Goal: Communication & Community: Share content

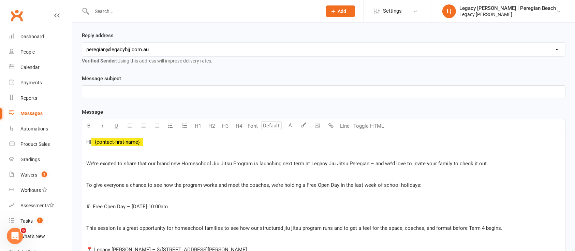
scroll to position [82, 0]
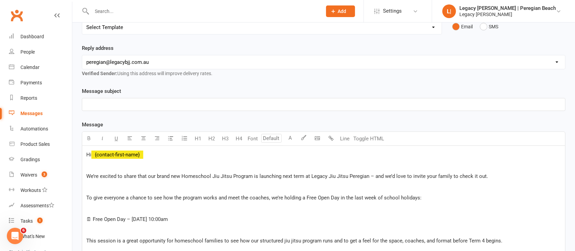
click at [383, 186] on p "﻿" at bounding box center [323, 187] width 475 height 8
click at [138, 216] on span "🗓 Free Open Day – [DATE] 10:00am" at bounding box center [127, 219] width 82 height 6
click at [138, 216] on span "🗓 Free Open Day – Monday 29 September at 10:00am" at bounding box center [127, 219] width 82 height 6
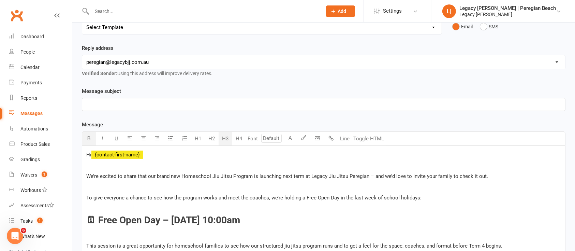
click at [220, 138] on button "H3" at bounding box center [226, 139] width 14 height 14
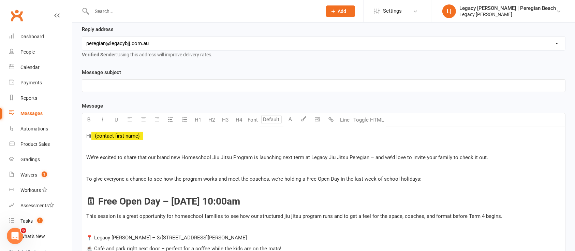
scroll to position [112, 0]
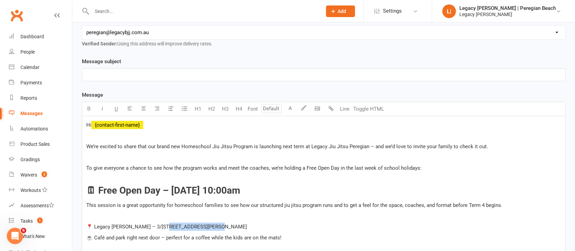
drag, startPoint x: 158, startPoint y: 225, endPoint x: 243, endPoint y: 224, distance: 84.3
click at [243, 224] on p "📍 Legacy Jiu Jitsu Peregian – 3/247 David Low Way" at bounding box center [323, 226] width 475 height 8
click at [145, 175] on p "﻿" at bounding box center [323, 178] width 475 height 8
click at [344, 114] on button "Line" at bounding box center [345, 109] width 14 height 14
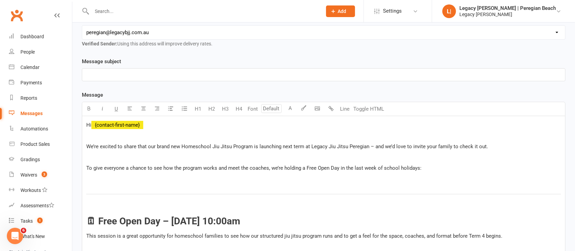
click at [328, 155] on p "﻿" at bounding box center [323, 157] width 475 height 8
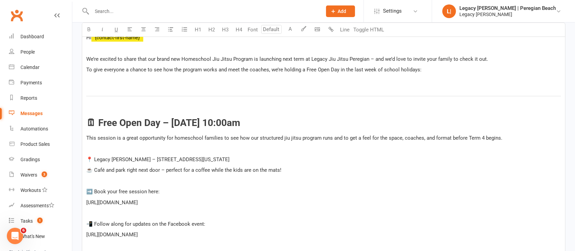
scroll to position [205, 0]
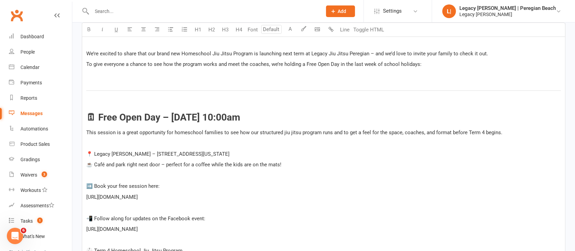
click at [214, 120] on span "🗓 Free Open Day – Monday 29 September at 10:00am" at bounding box center [163, 117] width 154 height 11
click at [215, 121] on span "🗓 Free Open Day – Monday 29 September at 10:00am" at bounding box center [163, 117] width 154 height 11
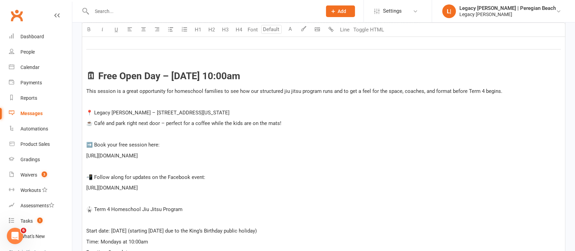
scroll to position [253, 0]
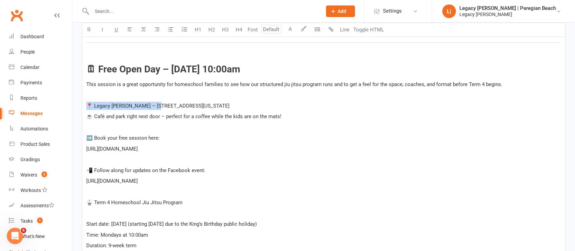
drag, startPoint x: 152, startPoint y: 105, endPoint x: 82, endPoint y: 105, distance: 70.0
click at [146, 114] on span "☕ Café and park right next door – perfect for a coffee while the kids are on th…" at bounding box center [183, 116] width 195 height 6
click at [227, 120] on p "☕ Café and park right next door – perfect for a coffee while the kids are on th…" at bounding box center [323, 116] width 475 height 8
click at [152, 125] on p "﻿" at bounding box center [323, 127] width 475 height 8
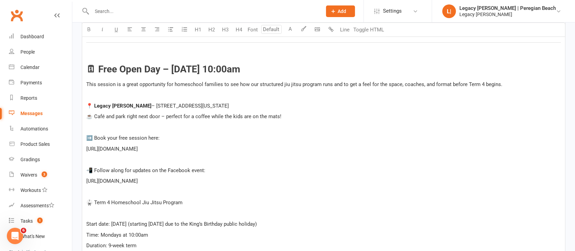
click at [126, 135] on span "➡️ Book your free session here:" at bounding box center [122, 138] width 73 height 6
click at [175, 138] on p "➡️ Book your free session here:" at bounding box center [323, 138] width 475 height 8
click at [128, 136] on span "➡️ Book your free session here" at bounding box center [122, 138] width 72 height 6
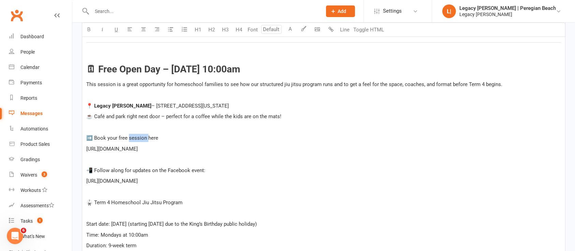
click at [128, 136] on span "➡️ Book your free session here" at bounding box center [122, 138] width 72 height 6
click at [330, 54] on p "﻿" at bounding box center [323, 58] width 475 height 8
drag, startPoint x: 175, startPoint y: 139, endPoint x: 63, endPoint y: 132, distance: 111.5
click at [63, 132] on ui-view "Prospect Member Non-attending contact Class / event Appointment Grading event T…" at bounding box center [287, 230] width 575 height 963
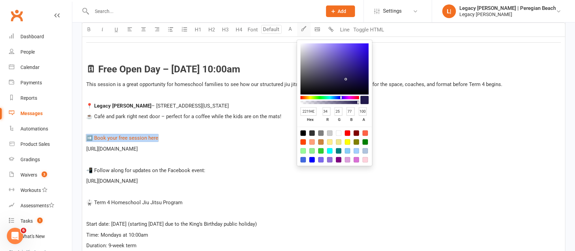
click at [304, 29] on icon "button" at bounding box center [304, 28] width 5 height 5
click at [356, 133] on div at bounding box center [356, 132] width 5 height 5
type input "800000"
type input "128"
type input "0"
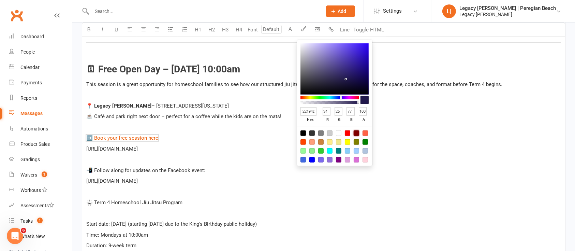
type input "0"
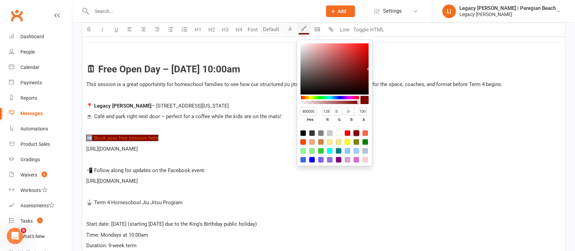
click at [293, 30] on button "A" at bounding box center [291, 30] width 14 height 14
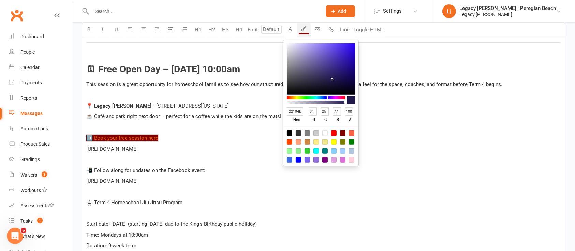
click at [324, 131] on div at bounding box center [324, 132] width 5 height 5
type input "FFFFFF"
type input "255"
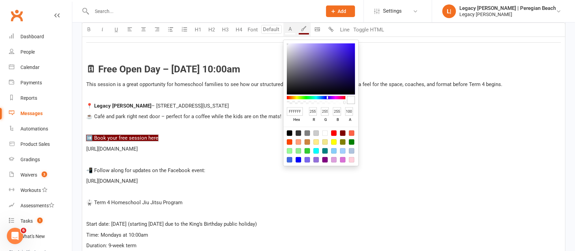
click at [162, 130] on p "﻿" at bounding box center [323, 127] width 475 height 8
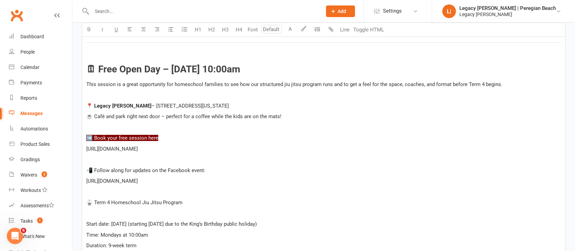
click at [138, 148] on span "https://www.legacybjj.com.au/peregian/start-trial/" at bounding box center [112, 149] width 52 height 6
drag, startPoint x: 207, startPoint y: 179, endPoint x: 76, endPoint y: 179, distance: 131.4
click at [76, 179] on div "Recipients Search Prospects, Members and Reports Template Name Select Template …" at bounding box center [323, 253] width 503 height 919
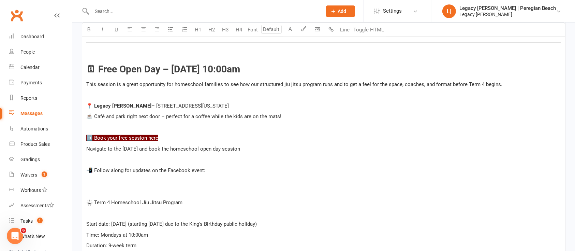
click at [109, 169] on span "📲 Follow along for updates on the Facebook event:" at bounding box center [145, 170] width 119 height 6
click at [303, 30] on icon "button" at bounding box center [304, 28] width 5 height 5
drag, startPoint x: 215, startPoint y: 171, endPoint x: 81, endPoint y: 168, distance: 134.1
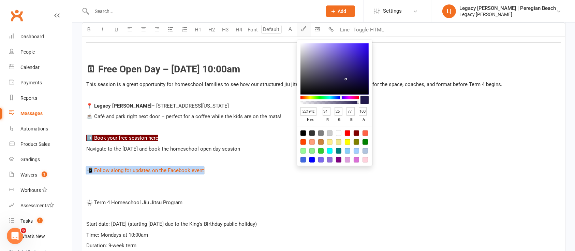
click at [304, 27] on icon "button" at bounding box center [304, 28] width 5 height 5
click at [357, 131] on div at bounding box center [356, 132] width 5 height 5
type input "800000"
type input "128"
type input "0"
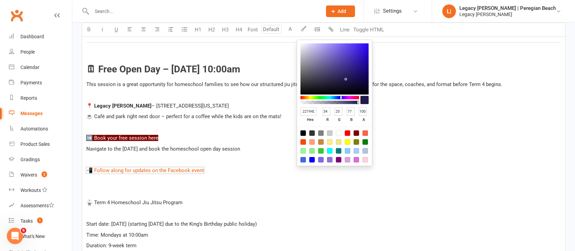
type input "0"
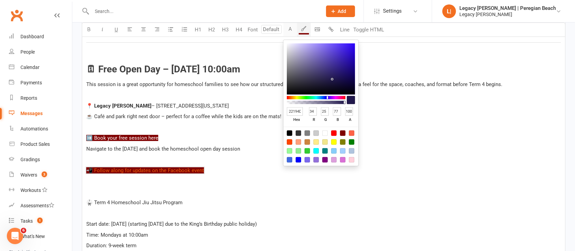
click at [289, 31] on button "A" at bounding box center [291, 30] width 14 height 14
click at [326, 132] on div at bounding box center [324, 132] width 5 height 5
type input "FFFFFF"
type input "255"
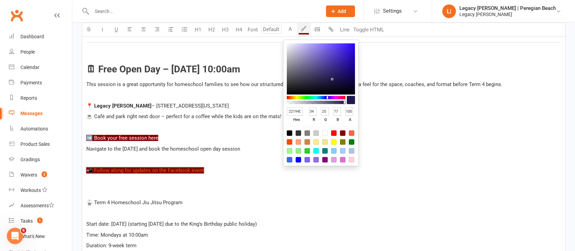
type input "255"
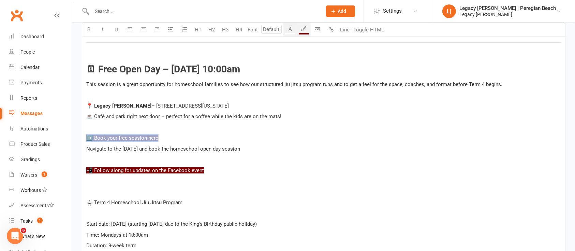
drag, startPoint x: 169, startPoint y: 133, endPoint x: 72, endPoint y: 132, distance: 96.2
click at [72, 132] on div "Recipients Search Prospects, Members and Reports Template Name Select Template …" at bounding box center [323, 253] width 503 height 919
click at [227, 30] on button "H3" at bounding box center [226, 30] width 14 height 14
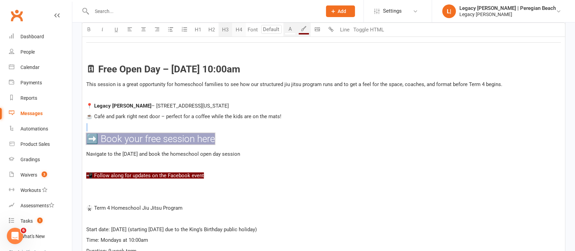
click at [238, 30] on button "H4" at bounding box center [239, 30] width 14 height 14
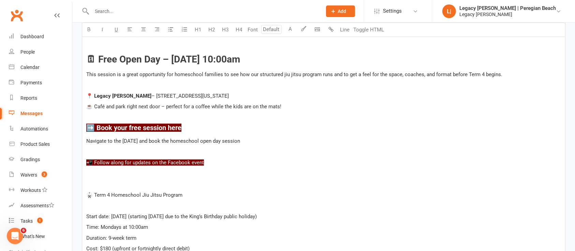
click at [348, 30] on button "Line" at bounding box center [345, 30] width 14 height 14
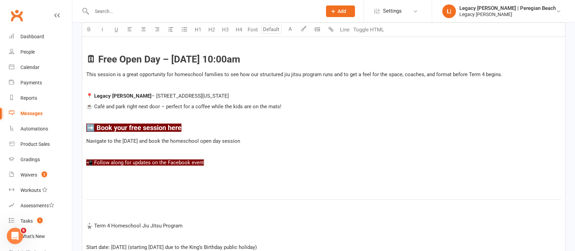
click at [110, 185] on p "﻿" at bounding box center [323, 184] width 475 height 8
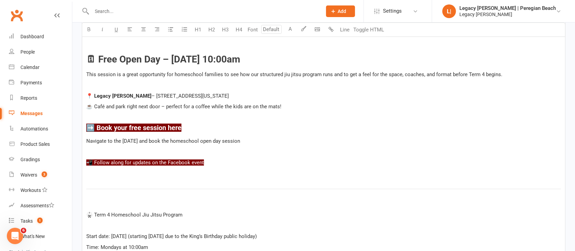
click at [105, 212] on span "🥋 Term 4 Homeschool Jiu Jitsu Program" at bounding box center [134, 215] width 96 height 6
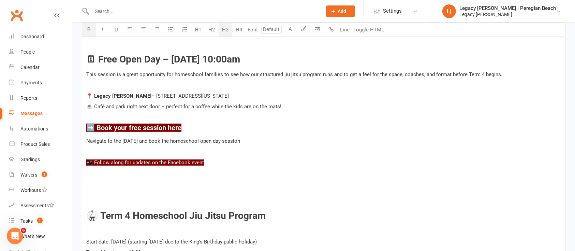
click at [225, 29] on button "H3" at bounding box center [226, 30] width 14 height 14
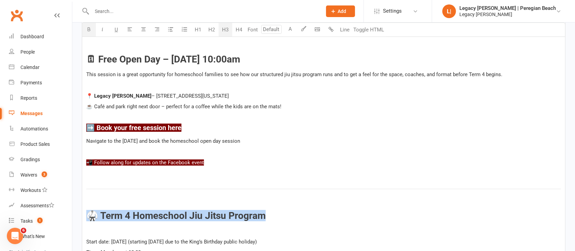
click at [100, 215] on span "🥋 Term 4 Homeschool Jiu Jitsu Program" at bounding box center [175, 215] width 179 height 11
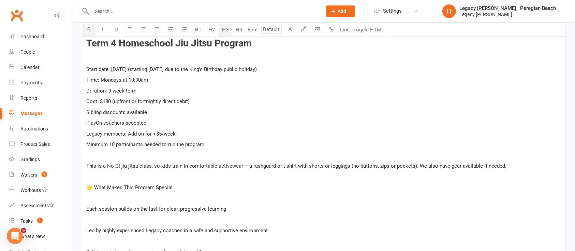
scroll to position [436, 0]
drag, startPoint x: 111, startPoint y: 66, endPoint x: 83, endPoint y: 65, distance: 28.0
click at [83, 65] on div "Hi ﻿ {contact-first-name} ﻿ We’re excited to share that our brand new Homeschoo…" at bounding box center [323, 128] width 483 height 672
click at [169, 68] on span "Monday 13 October (starting one week later due to the King’s Birthday public ho…" at bounding box center [183, 69] width 146 height 6
click at [92, 77] on span "Time: Mondays at 10:00am" at bounding box center [117, 79] width 62 height 6
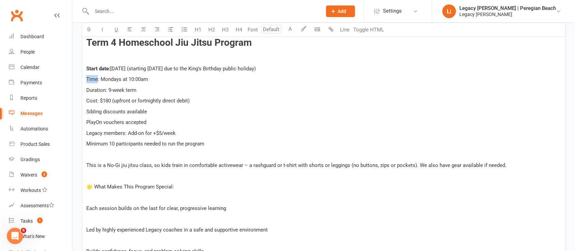
click at [92, 77] on span "Time: Mondays at 10:00am" at bounding box center [117, 79] width 62 height 6
click at [90, 87] on span "Duration: 9-week term" at bounding box center [111, 90] width 50 height 6
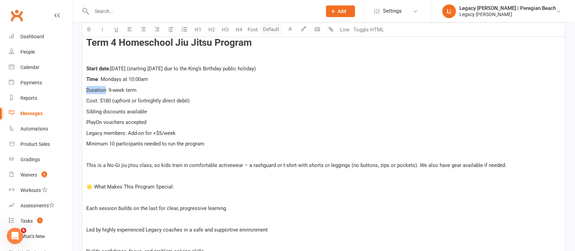
click at [90, 87] on span "Duration: 9-week term" at bounding box center [111, 90] width 50 height 6
click at [88, 102] on span "Cost: $180 (upfront or fortnightly direct debit)" at bounding box center [137, 101] width 103 height 6
drag, startPoint x: 85, startPoint y: 132, endPoint x: 126, endPoint y: 131, distance: 40.3
click at [126, 131] on div "Hi ﻿ {contact-first-name} ﻿ We’re excited to share that our brand new Homeschoo…" at bounding box center [323, 128] width 483 height 672
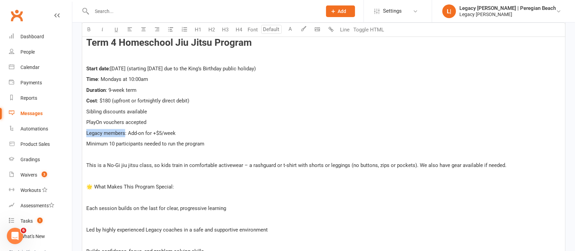
click at [88, 131] on span "Legacy members: Add-on for +$5/week" at bounding box center [130, 133] width 89 height 6
click at [138, 141] on span "Minimum 10 participants needed to run the program" at bounding box center [145, 144] width 118 height 6
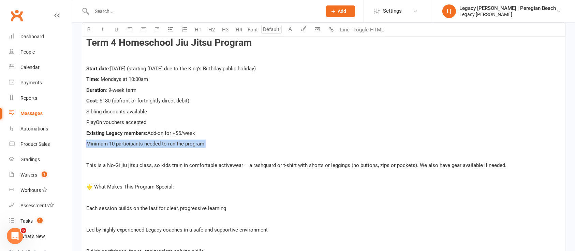
click at [138, 141] on span "Minimum 10 participants needed to run the program" at bounding box center [145, 144] width 118 height 6
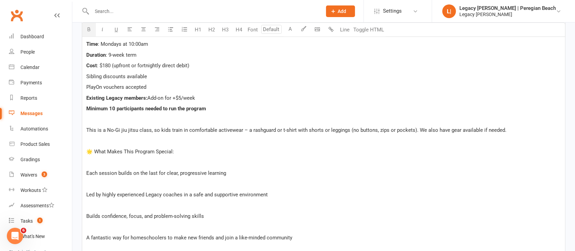
scroll to position [476, 0]
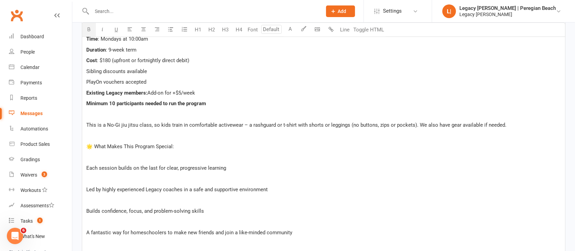
click at [132, 133] on p "﻿" at bounding box center [323, 136] width 475 height 8
click at [341, 31] on button "Line" at bounding box center [345, 30] width 14 height 14
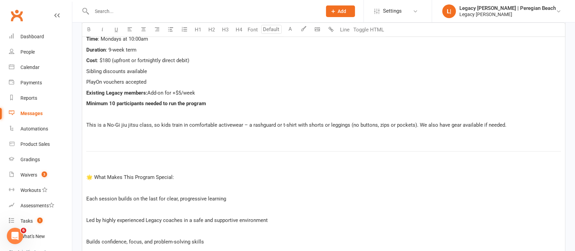
click at [119, 179] on p "🌟 What Makes This Program Special:" at bounding box center [323, 177] width 475 height 8
click at [97, 174] on span "🌟 What Makes This Program Special:" at bounding box center [130, 177] width 88 height 6
click at [136, 176] on span "🌟 What Makes This Program Special:" at bounding box center [130, 177] width 88 height 6
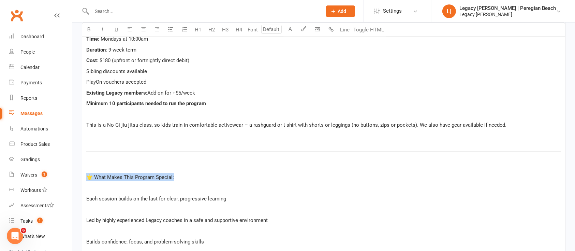
click at [136, 176] on span "🌟 What Makes This Program Special:" at bounding box center [130, 177] width 88 height 6
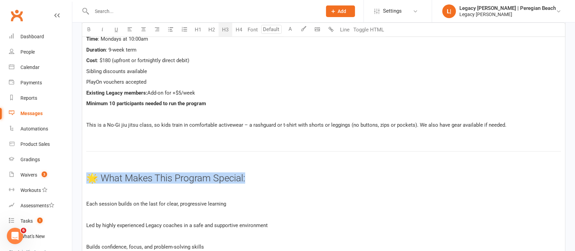
click at [232, 27] on button "H3" at bounding box center [226, 30] width 14 height 14
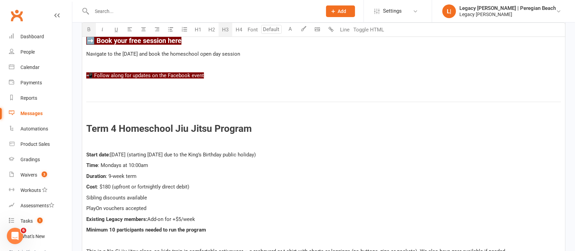
scroll to position [342, 0]
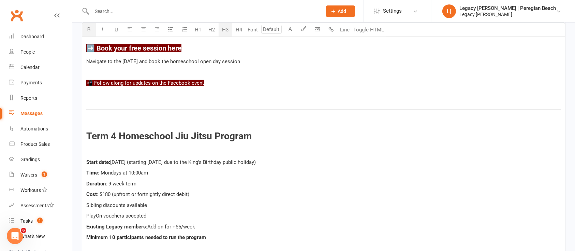
click at [173, 132] on span "Term 4 Homeschool Jiu Jitsu Program" at bounding box center [168, 135] width 165 height 11
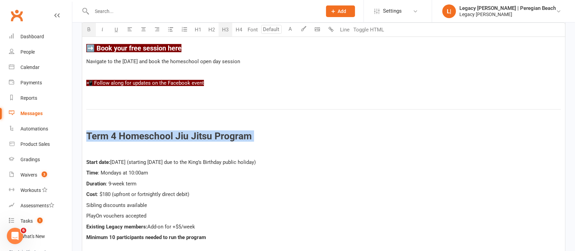
click at [173, 132] on span "Term 4 Homeschool Jiu Jitsu Program" at bounding box center [168, 135] width 165 height 11
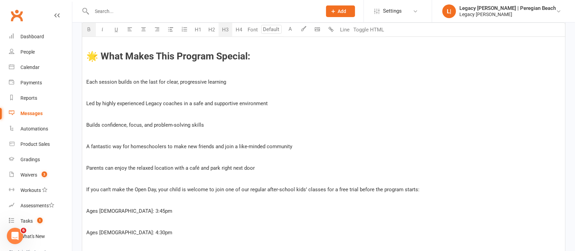
scroll to position [570, 0]
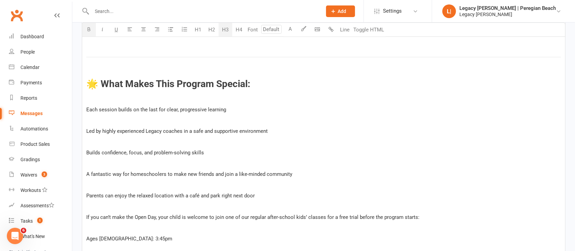
click at [214, 113] on div "Hi ﻿ {contact-first-name} ﻿ We’re excited to share that our brand new Homeschoo…" at bounding box center [323, 12] width 483 height 708
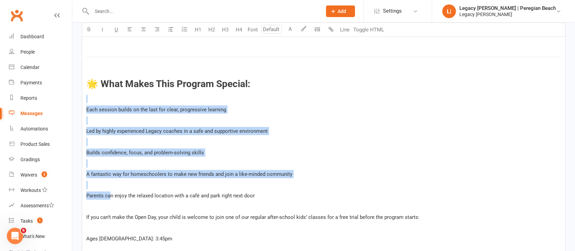
drag, startPoint x: 111, startPoint y: 196, endPoint x: 89, endPoint y: 99, distance: 99.7
click at [89, 99] on div "Hi ﻿ {contact-first-name} ﻿ We’re excited to share that our brand new Homeschoo…" at bounding box center [323, 12] width 483 height 708
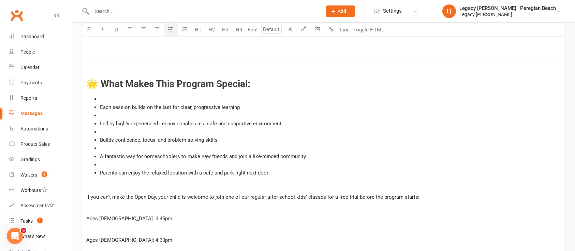
click at [174, 32] on button "button" at bounding box center [171, 30] width 14 height 14
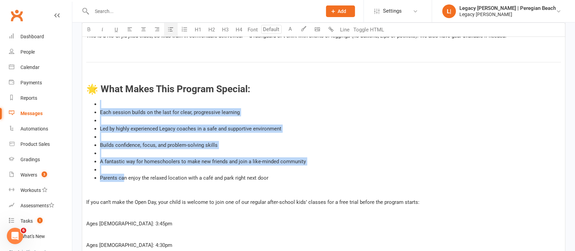
scroll to position [566, 0]
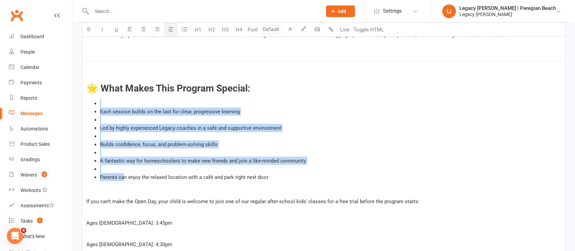
click at [162, 95] on div "Hi ﻿ {contact-first-name} ﻿ We’re excited to share that our brand new Homeschoo…" at bounding box center [323, 6] width 483 height 688
click at [254, 117] on li "﻿" at bounding box center [330, 120] width 461 height 8
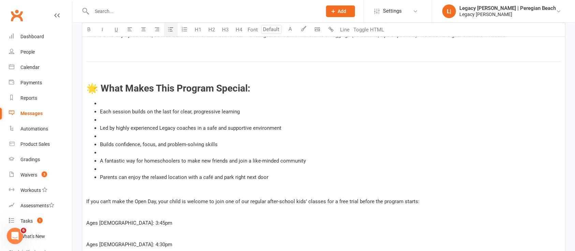
click at [235, 101] on li "﻿" at bounding box center [330, 103] width 461 height 8
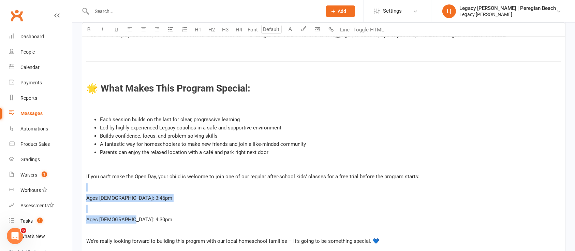
drag, startPoint x: 141, startPoint y: 217, endPoint x: 75, endPoint y: 185, distance: 72.6
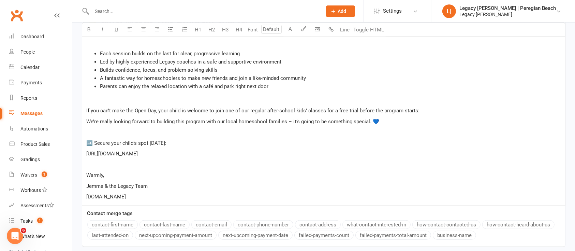
scroll to position [638, 0]
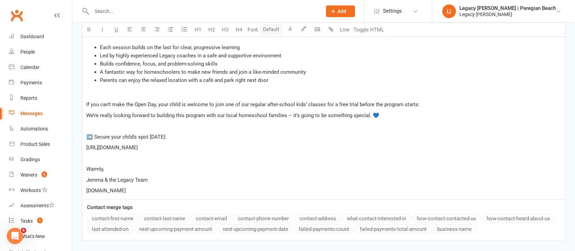
click at [171, 134] on p "➡️ Secure your child’s spot today:" at bounding box center [323, 137] width 475 height 8
click at [96, 137] on span "➡️ Secure your child’s spot today" at bounding box center [125, 137] width 79 height 6
click at [255, 138] on span "➡️ If you are ready to lock in your spot, you can Secure your child’s spot today" at bounding box center [176, 137] width 181 height 6
drag, startPoint x: 265, startPoint y: 135, endPoint x: 75, endPoint y: 131, distance: 190.1
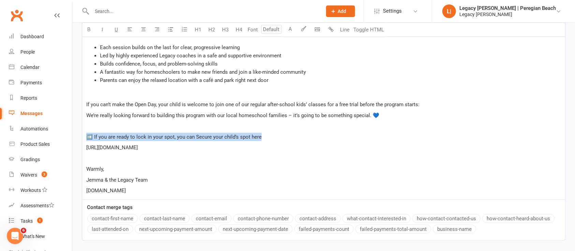
click at [138, 149] on span "https://www.legacybjj.com.au/peregian/start-trial/" at bounding box center [112, 147] width 52 height 6
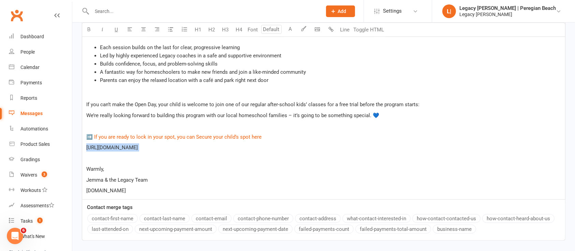
click at [138, 149] on span "https://www.legacybjj.com.au/peregian/start-trial/" at bounding box center [112, 147] width 52 height 6
click at [93, 166] on span "Warmly," at bounding box center [95, 169] width 18 height 6
click at [126, 192] on span "www.legacybjj.com.au" at bounding box center [106, 190] width 40 height 6
drag, startPoint x: 147, startPoint y: 192, endPoint x: 53, endPoint y: 193, distance: 93.8
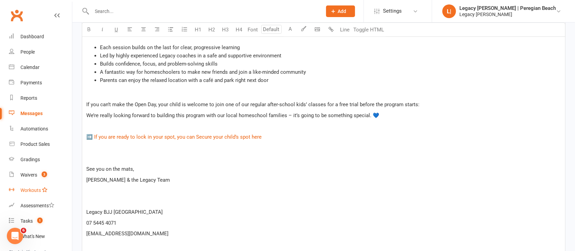
scroll to position [784, 0]
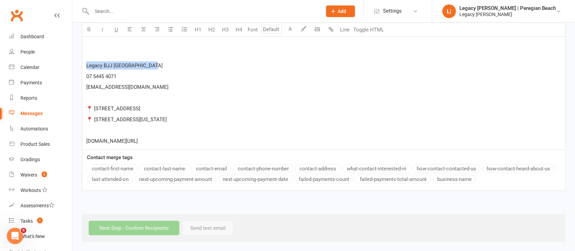
drag, startPoint x: 138, startPoint y: 64, endPoint x: 83, endPoint y: 67, distance: 55.0
drag, startPoint x: 192, startPoint y: 121, endPoint x: 75, endPoint y: 78, distance: 124.9
click at [292, 26] on button "A" at bounding box center [291, 30] width 14 height 14
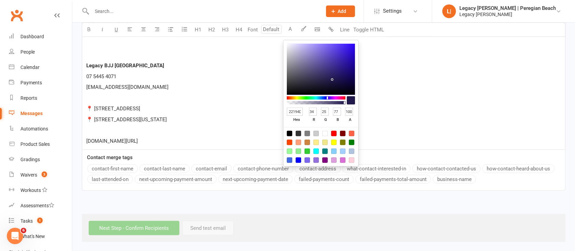
click at [308, 133] on div at bounding box center [307, 133] width 5 height 5
type input "808080"
type input "128"
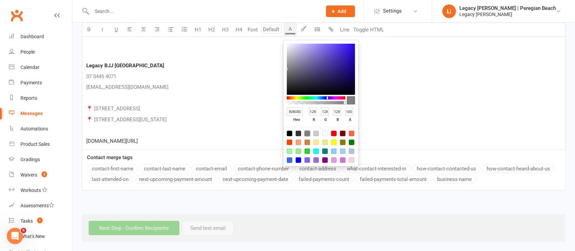
click at [191, 94] on p "﻿" at bounding box center [323, 98] width 475 height 8
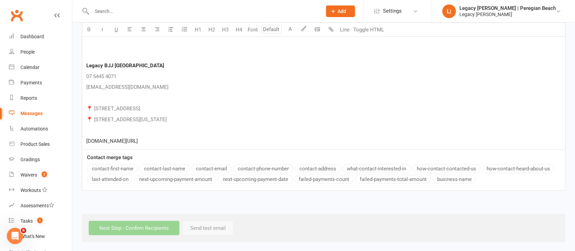
scroll to position [749, 0]
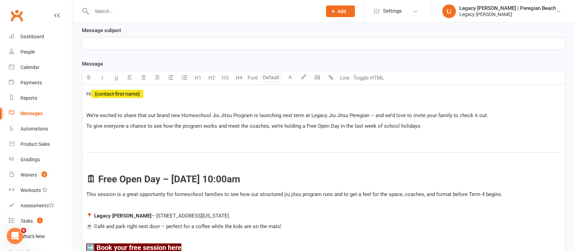
scroll to position [145, 0]
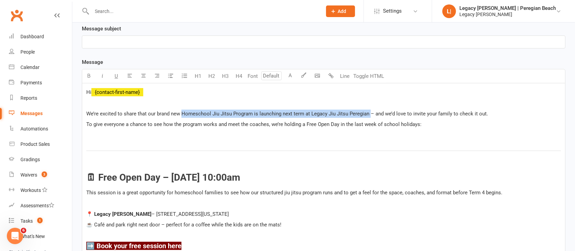
drag, startPoint x: 181, startPoint y: 113, endPoint x: 371, endPoint y: 108, distance: 189.4
click at [371, 110] on p "We’re excited to share that our brand new Homeschool Jiu Jitsu Program is launc…" at bounding box center [323, 114] width 475 height 8
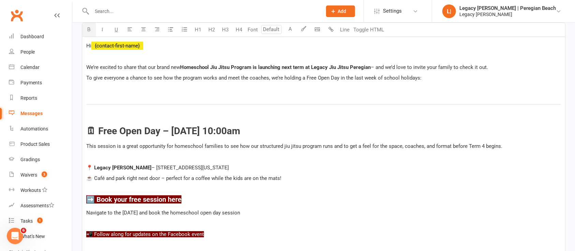
scroll to position [197, 0]
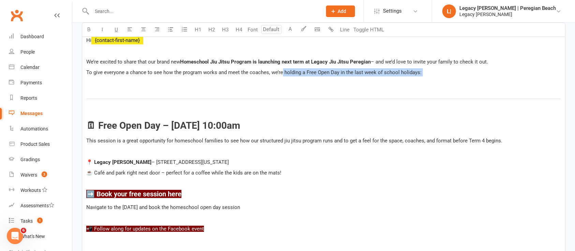
drag, startPoint x: 282, startPoint y: 72, endPoint x: 411, endPoint y: 82, distance: 130.0
click at [338, 72] on span "To give everyone a chance to see how the program works and meet the coaches, we…" at bounding box center [253, 72] width 335 height 6
drag, startPoint x: 317, startPoint y: 71, endPoint x: 425, endPoint y: 75, distance: 108.2
click at [425, 75] on p "To give everyone a chance to see how the program works and meet the coaches, we…" at bounding box center [323, 72] width 475 height 8
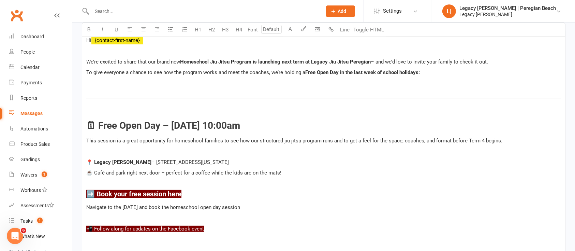
click at [395, 79] on p "﻿" at bounding box center [323, 83] width 475 height 8
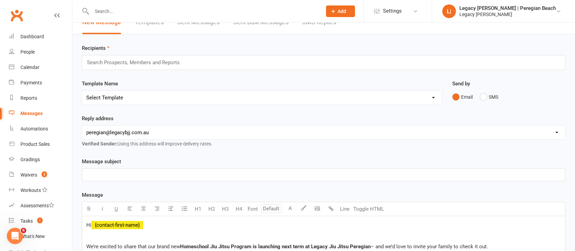
scroll to position [0, 0]
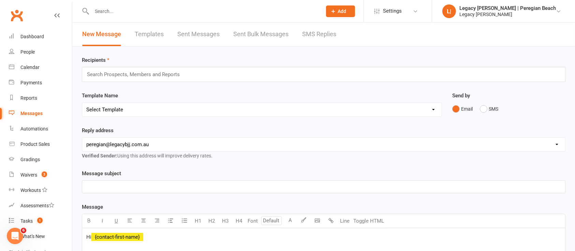
click at [116, 183] on p "﻿" at bounding box center [323, 187] width 475 height 8
click at [165, 76] on input "text" at bounding box center [136, 74] width 100 height 9
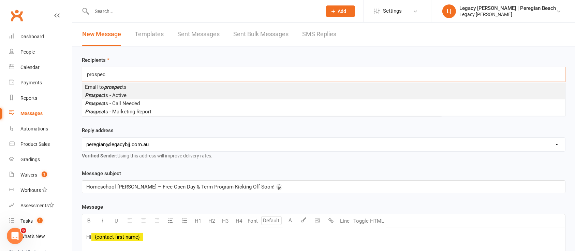
type input "prospec"
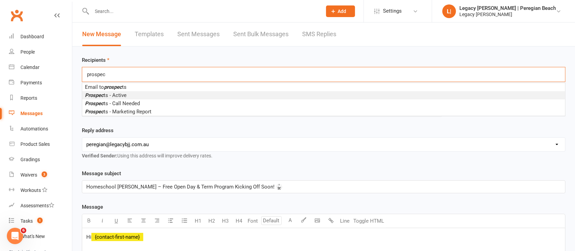
click at [120, 93] on span "Prospec ts - Active" at bounding box center [106, 95] width 42 height 6
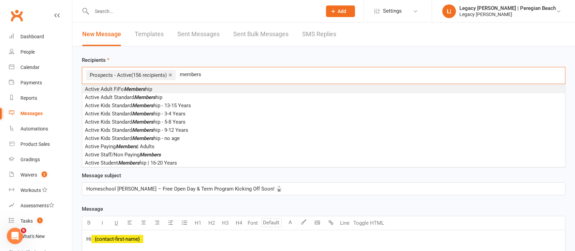
click at [196, 74] on input "members" at bounding box center [191, 74] width 24 height 9
click at [190, 73] on input "member" at bounding box center [190, 74] width 23 height 9
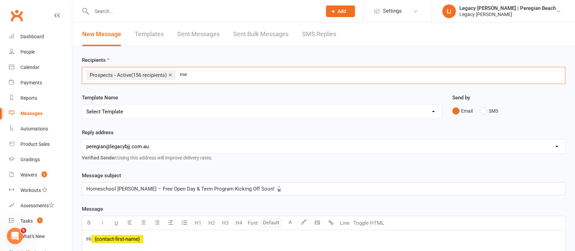
type input "m"
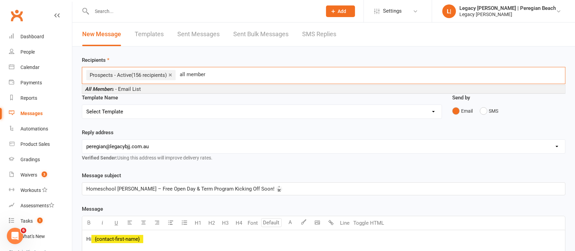
type input "all member"
click at [150, 87] on li "All Member s - Email List" at bounding box center [323, 89] width 483 height 8
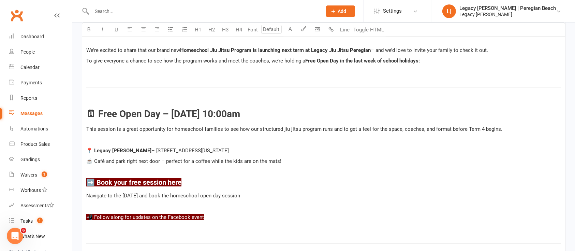
scroll to position [211, 0]
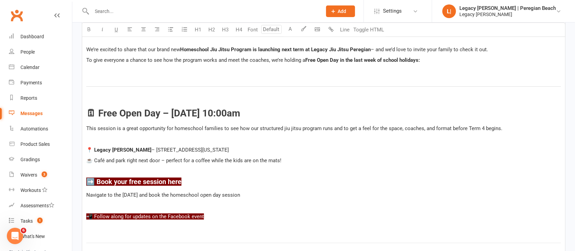
click at [339, 174] on p "﻿" at bounding box center [323, 171] width 475 height 8
drag, startPoint x: 339, startPoint y: 174, endPoint x: 412, endPoint y: 122, distance: 89.6
drag, startPoint x: 412, startPoint y: 122, endPoint x: 412, endPoint y: 113, distance: 8.9
click at [412, 113] on h3 "🗓 Free Open Day – Monday 29 September at 10:00am" at bounding box center [323, 113] width 475 height 11
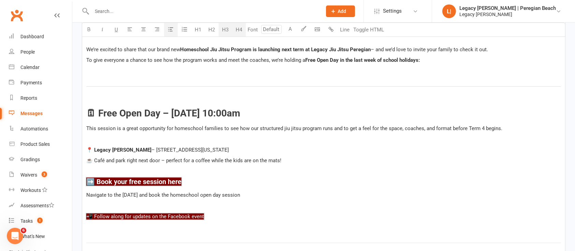
click at [412, 113] on h3 "🗓 Free Open Day – Monday 29 September at 10:00am" at bounding box center [323, 113] width 475 height 11
copy div "Hi ﻿ {contact-first-name} ﻿ We’re excited to share that our brand new Homeschoo…"
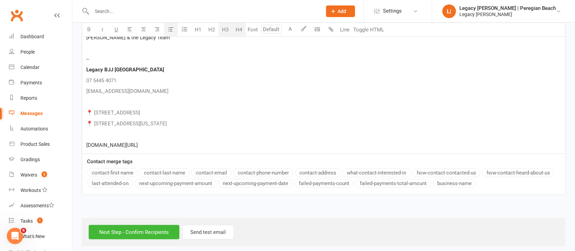
scroll to position [786, 0]
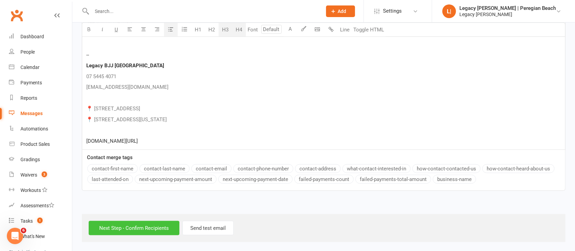
click at [131, 234] on input "Next Step - Confirm Recipients" at bounding box center [134, 228] width 91 height 14
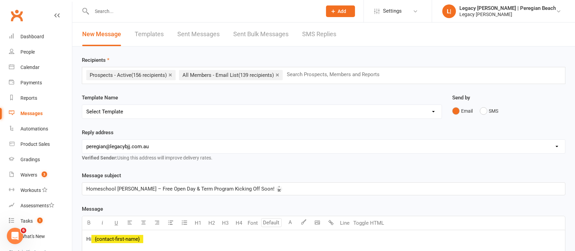
click at [330, 70] on input "text" at bounding box center [336, 74] width 100 height 9
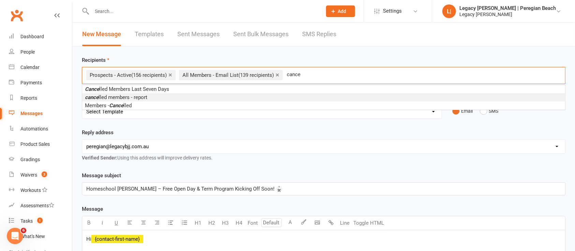
type input "cance"
click at [140, 97] on span "cance lled members - report" at bounding box center [116, 97] width 62 height 6
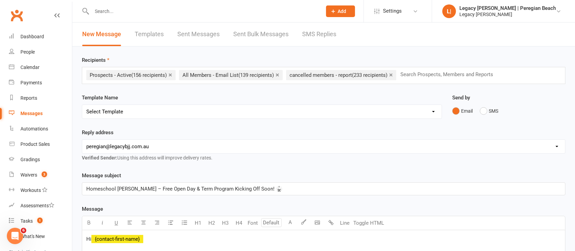
drag, startPoint x: 140, startPoint y: 97, endPoint x: 399, endPoint y: 103, distance: 259.8
click at [399, 103] on div "Template Name Select Template [Email] Expiring Credit Card [Email] Failed Payme…" at bounding box center [262, 105] width 360 height 25
click at [436, 74] on input "text" at bounding box center [450, 74] width 100 height 9
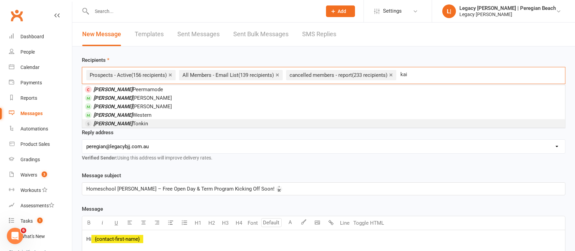
type input "kai"
click at [187, 123] on li "Kai Tonkin" at bounding box center [323, 123] width 483 height 9
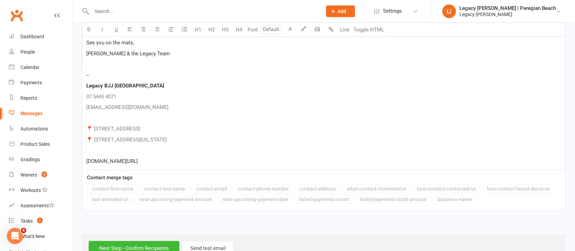
scroll to position [786, 0]
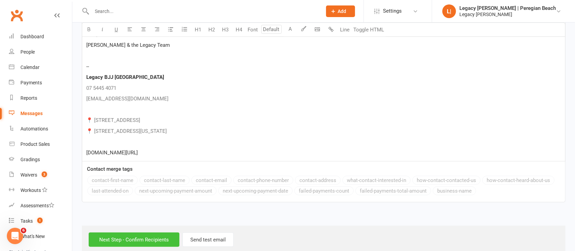
click at [166, 232] on input "Next Step - Confirm Recipients" at bounding box center [134, 239] width 91 height 14
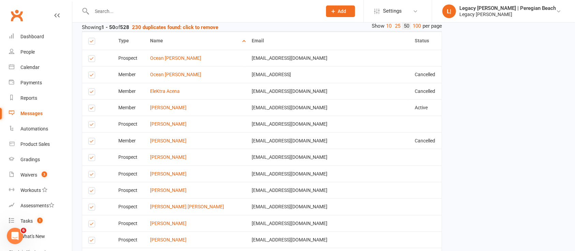
scroll to position [876, 0]
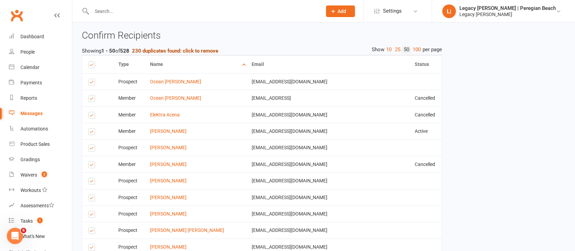
click at [214, 48] on strong "230 duplicates found: click to remove" at bounding box center [175, 51] width 86 height 6
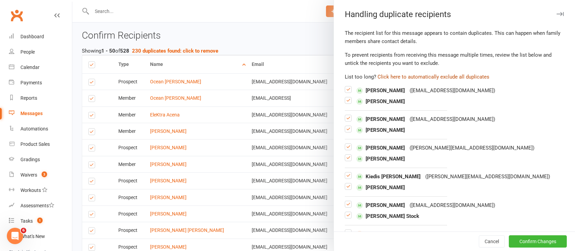
click at [441, 74] on button "Click here to automatically exclude all duplicates" at bounding box center [434, 77] width 112 height 8
click at [537, 244] on button "Confirm Changes" at bounding box center [538, 241] width 58 height 12
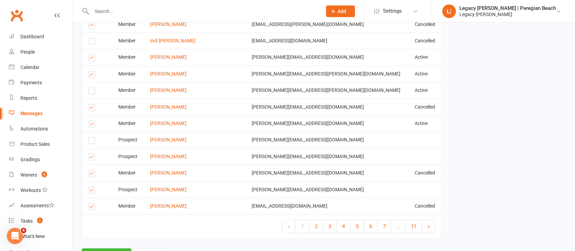
scroll to position [1597, 0]
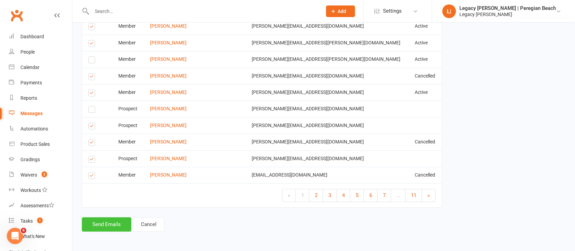
click at [107, 224] on button "Send Emails" at bounding box center [106, 224] width 49 height 14
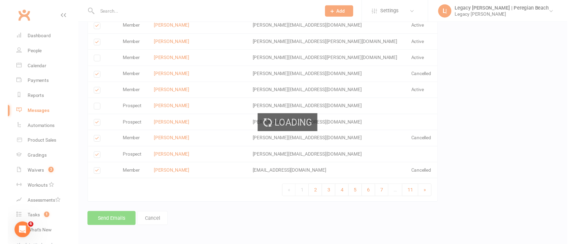
scroll to position [1594, 0]
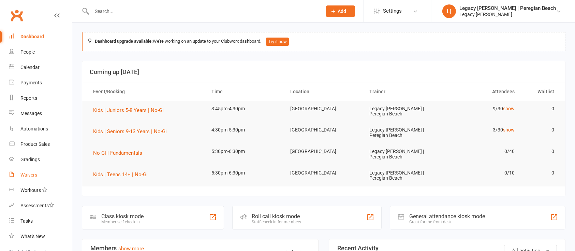
click at [33, 170] on link "Waivers" at bounding box center [40, 174] width 63 height 15
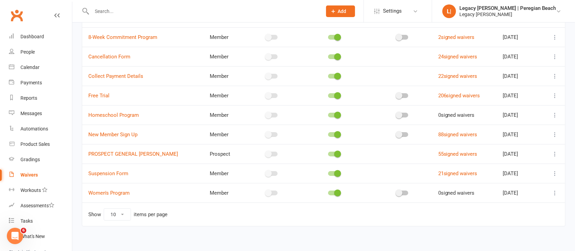
scroll to position [86, 0]
click at [557, 113] on icon at bounding box center [555, 114] width 7 height 7
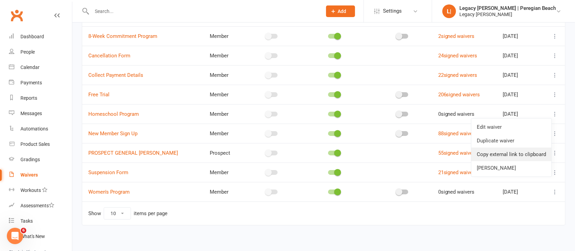
click at [514, 153] on link "Copy external link to clipboard" at bounding box center [512, 154] width 80 height 14
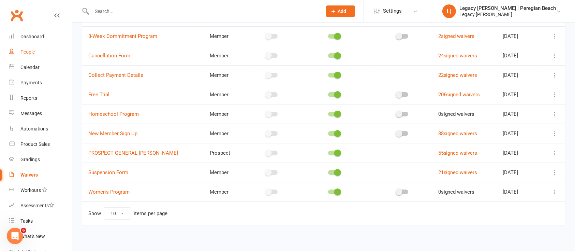
click at [26, 49] on div "People" at bounding box center [27, 51] width 14 height 5
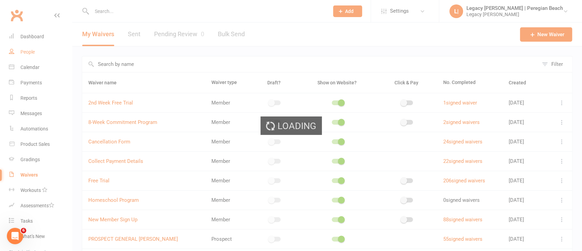
select select "100"
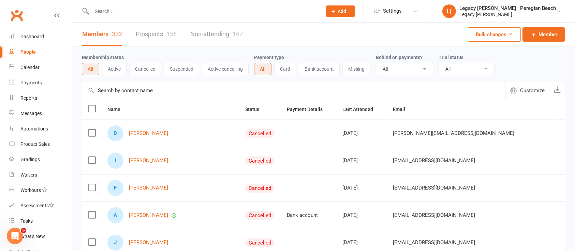
click at [157, 68] on button "Cancelled" at bounding box center [145, 69] width 32 height 12
